Goal: Entertainment & Leisure: Consume media (video, audio)

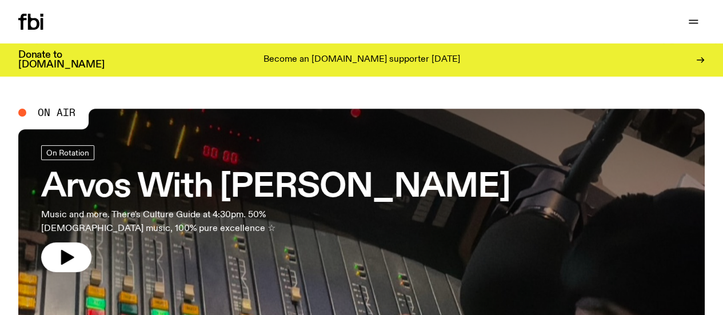
click at [0, 0] on link "Explore" at bounding box center [0, 0] width 0 height 0
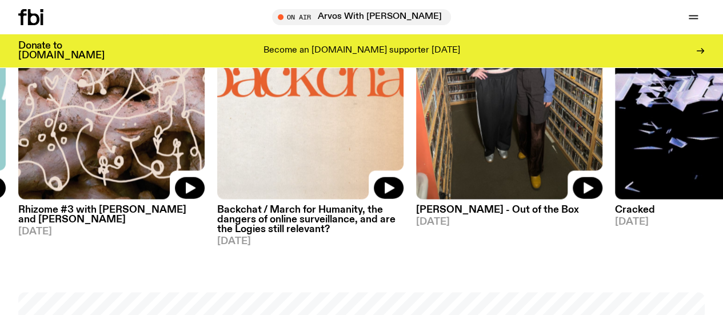
scroll to position [1310, 0]
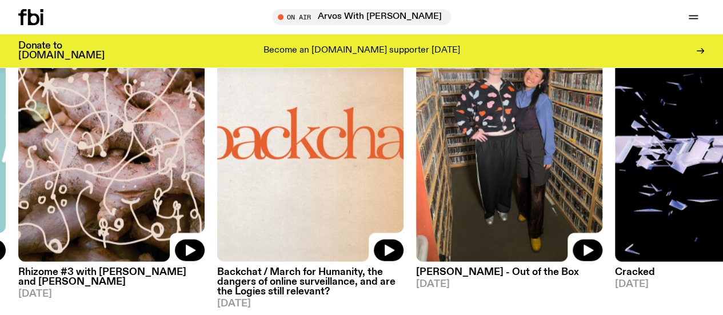
click at [29, 18] on icon at bounding box center [33, 17] width 11 height 16
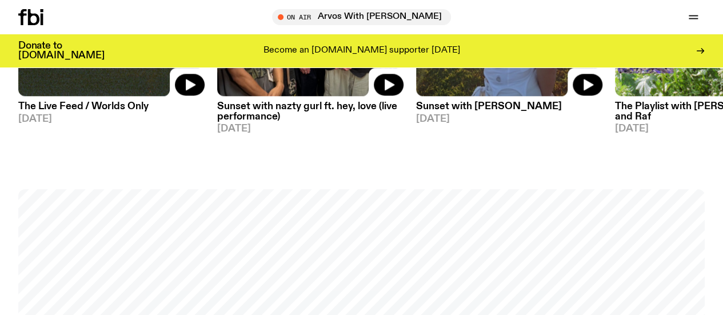
scroll to position [561, 0]
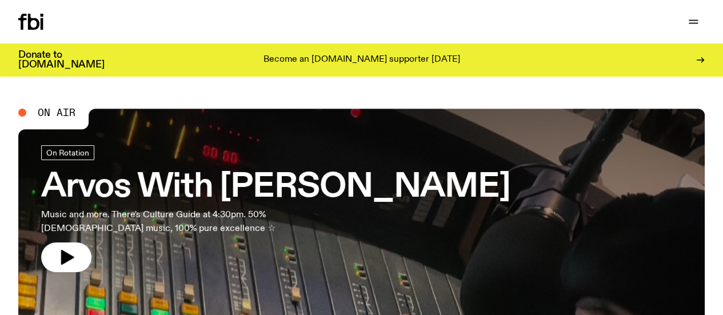
click at [0, 0] on link "Explore" at bounding box center [0, 0] width 0 height 0
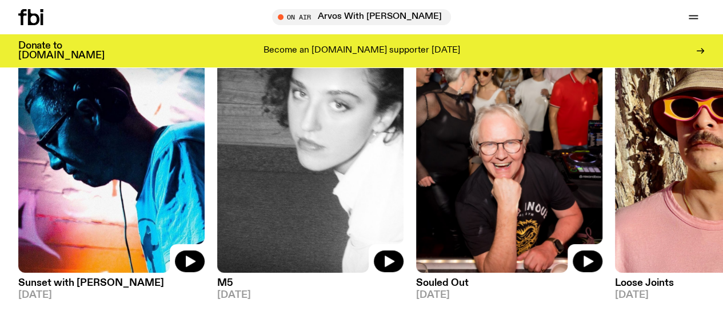
scroll to position [129, 0]
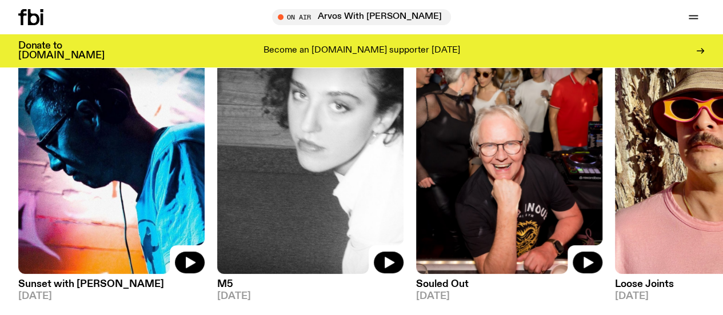
click at [0, 0] on link "Read" at bounding box center [0, 0] width 0 height 0
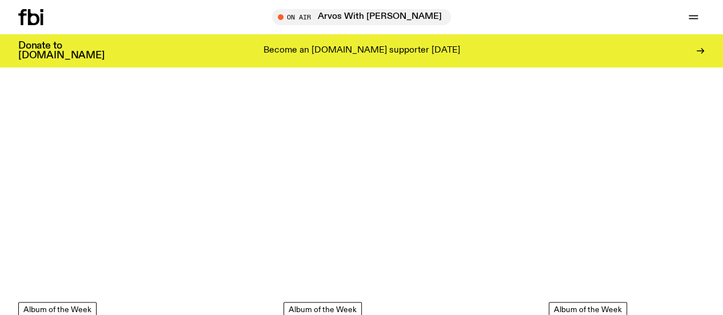
scroll to position [704, 0]
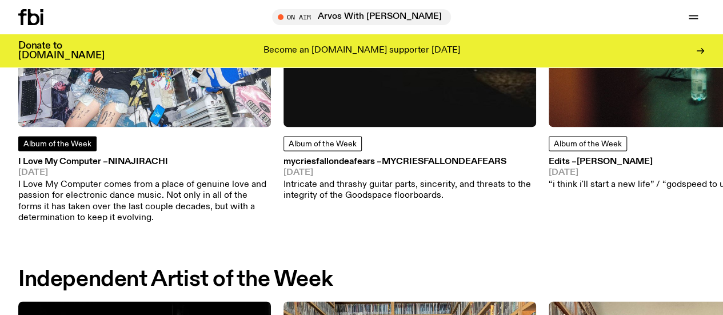
click at [43, 148] on span "Album of the Week" at bounding box center [57, 144] width 68 height 8
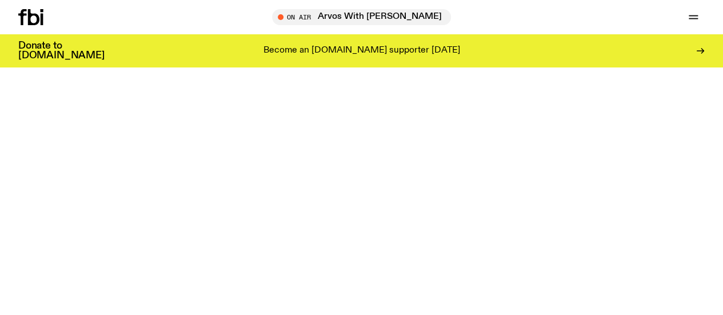
scroll to position [4183, 0]
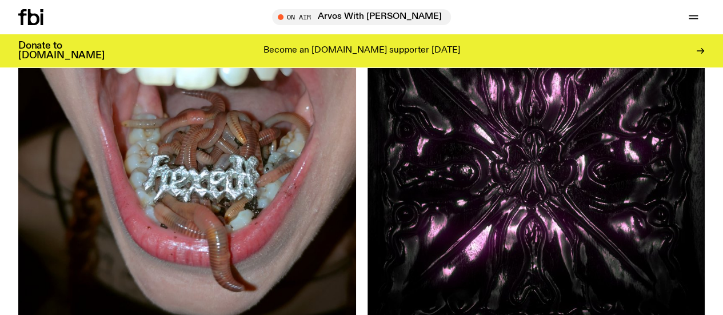
click at [0, 0] on link "Read" at bounding box center [0, 0] width 0 height 0
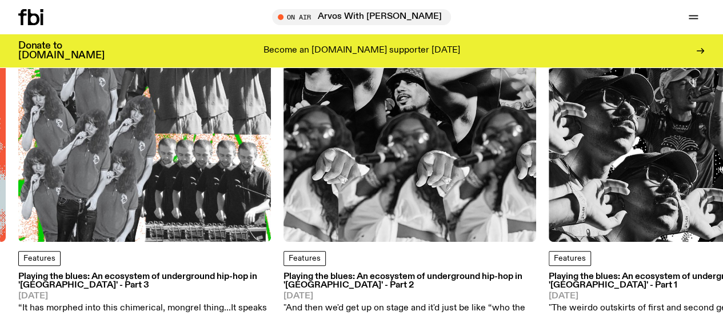
scroll to position [146, 0]
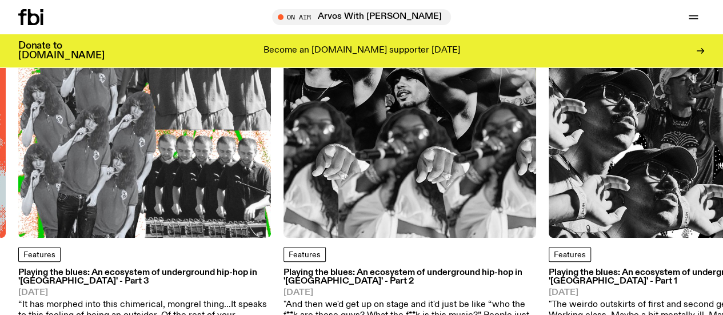
click at [38, 18] on icon at bounding box center [33, 17] width 11 height 16
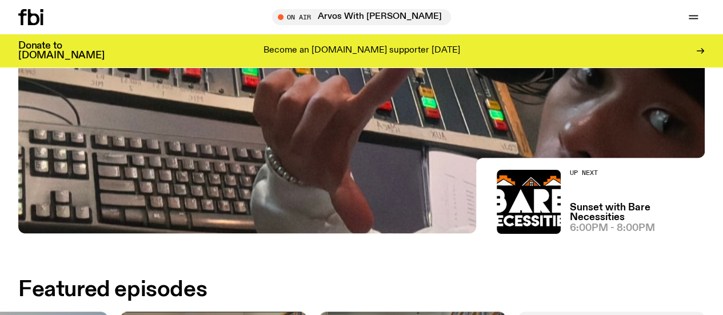
scroll to position [252, 0]
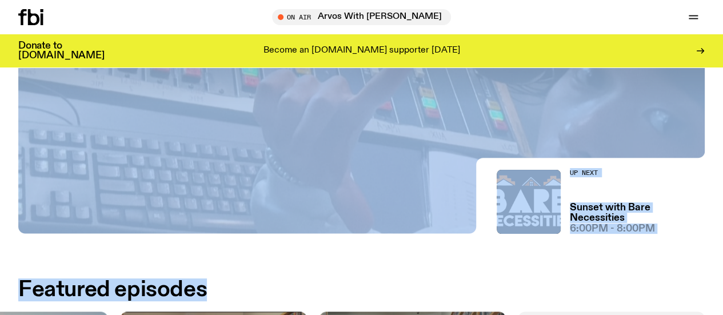
drag, startPoint x: 637, startPoint y: 282, endPoint x: 14, endPoint y: 86, distance: 653.2
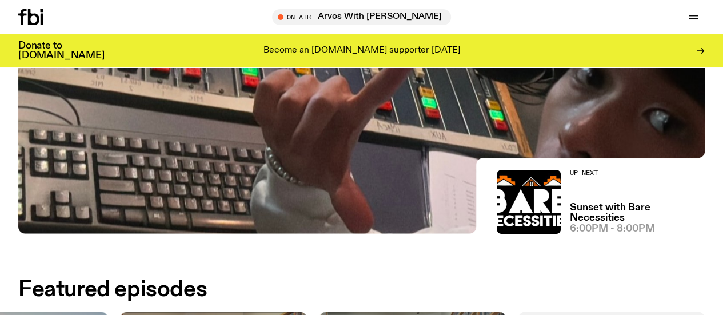
scroll to position [438, 0]
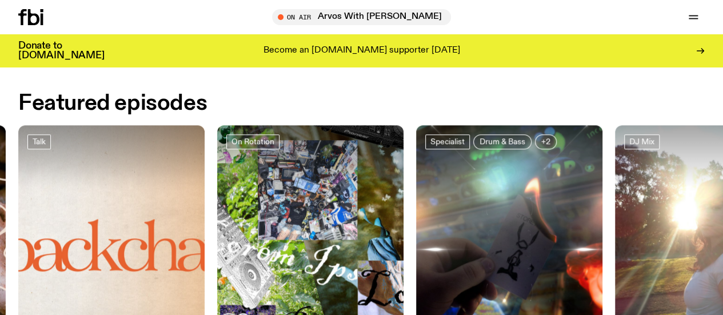
click at [54, 109] on h2 "Featured episodes" at bounding box center [112, 103] width 189 height 21
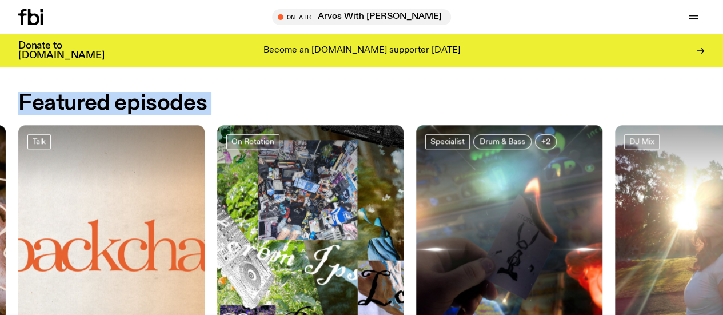
drag, startPoint x: 54, startPoint y: 109, endPoint x: 150, endPoint y: 108, distance: 95.4
click at [54, 109] on h2 "Featured episodes" at bounding box center [112, 103] width 189 height 21
click at [174, 108] on h2 "Featured episodes" at bounding box center [112, 103] width 189 height 21
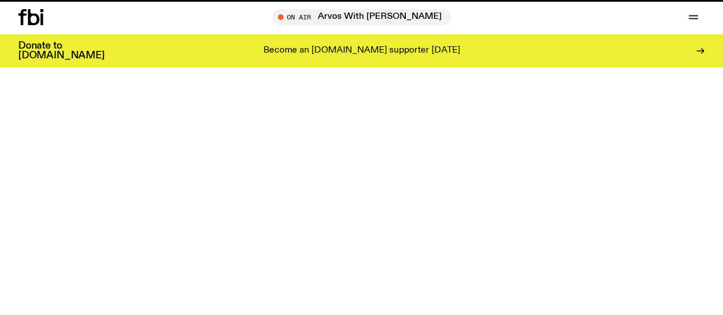
scroll to position [146, 0]
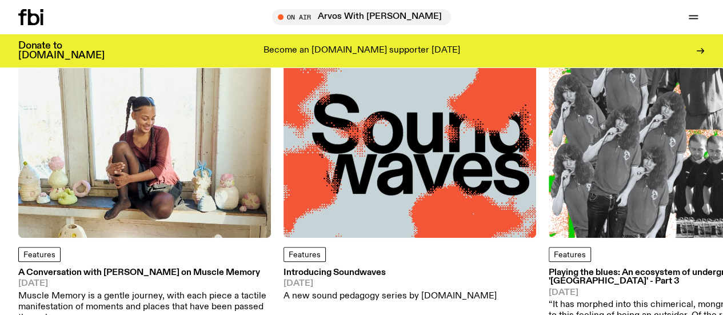
click at [19, 14] on icon at bounding box center [22, 17] width 8 height 16
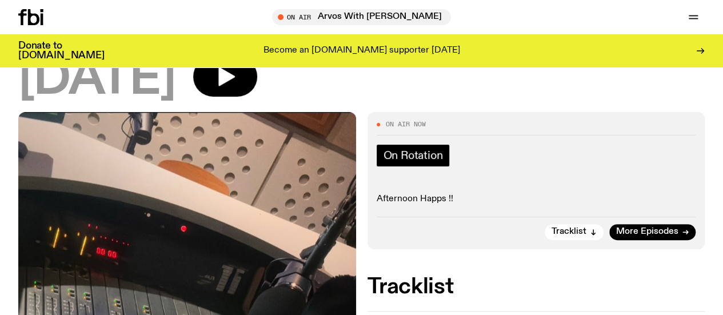
scroll to position [280, 0]
